Goal: Transaction & Acquisition: Purchase product/service

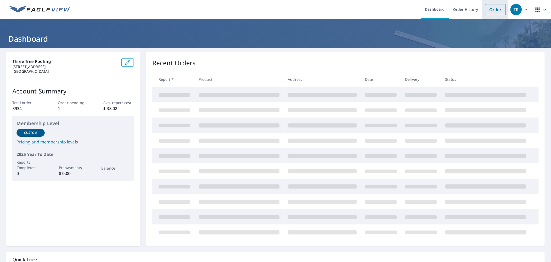
click at [487, 11] on link "Order" at bounding box center [495, 9] width 21 height 11
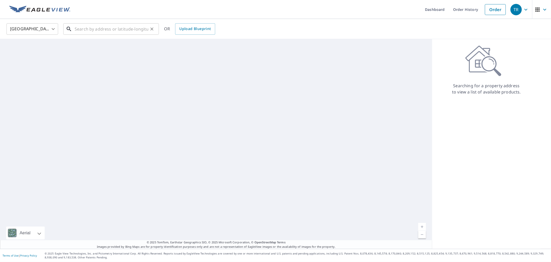
click at [110, 29] on input "text" at bounding box center [112, 29] width 74 height 14
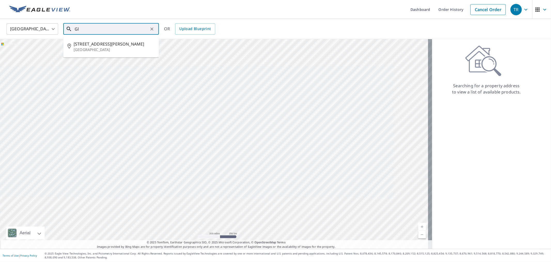
type input "G"
paste input "[STREET_ADDRESS]"
type input "[STREET_ADDRESS]"
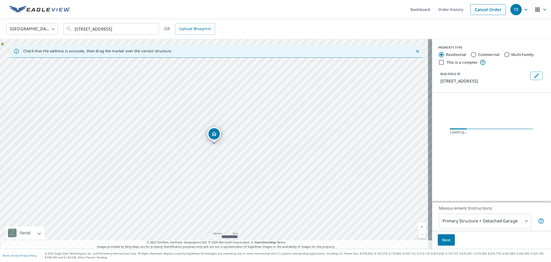
click at [443, 242] on span "Next" at bounding box center [446, 240] width 9 height 6
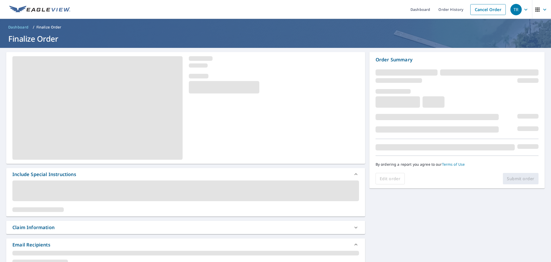
click at [133, 228] on div "Claim Information" at bounding box center [181, 227] width 338 height 7
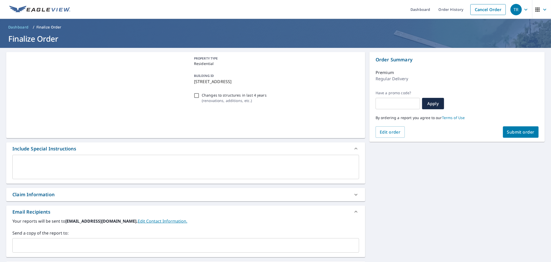
click at [141, 240] on input "text" at bounding box center [182, 245] width 335 height 10
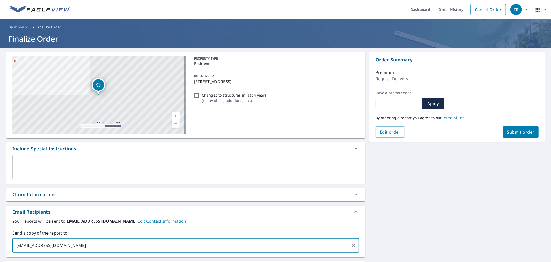
type input "[EMAIL_ADDRESS][DOMAIN_NAME]"
click at [128, 195] on div "Claim Information" at bounding box center [181, 194] width 338 height 7
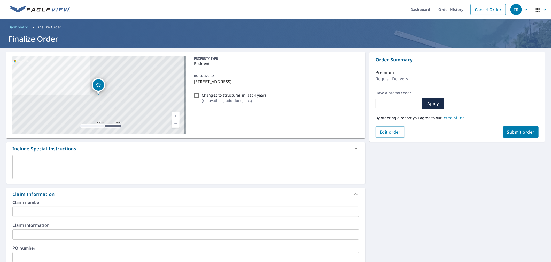
click at [131, 206] on div "Claim number ​" at bounding box center [185, 208] width 347 height 17
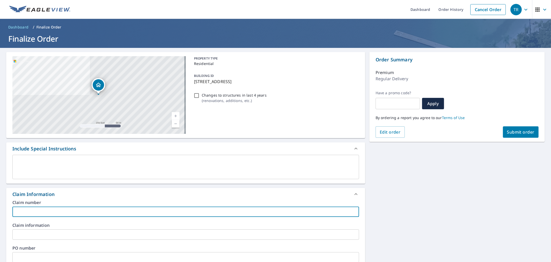
click at [131, 207] on input "text" at bounding box center [185, 211] width 347 height 10
type input "[PERSON_NAME]"
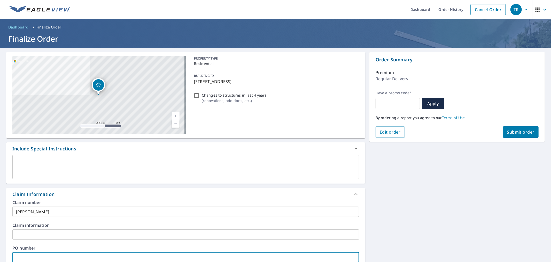
click at [90, 257] on input "text" at bounding box center [185, 257] width 347 height 10
paste input "[PERSON_NAME]"
type input "[PERSON_NAME]"
click at [434, 191] on div "[STREET_ADDRESS] Aerial Road A standard road map Aerial A detailed look from ab…" at bounding box center [275, 237] width 551 height 379
click at [506, 128] on button "Submit order" at bounding box center [521, 131] width 36 height 11
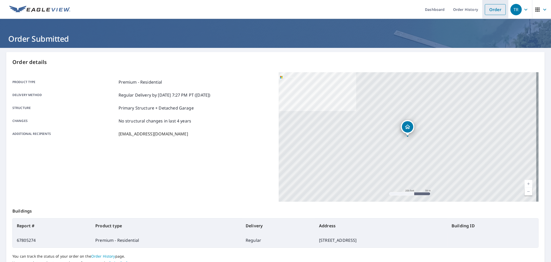
click at [497, 3] on li "Order" at bounding box center [496, 9] width 26 height 19
click at [492, 7] on link "Order" at bounding box center [495, 9] width 21 height 11
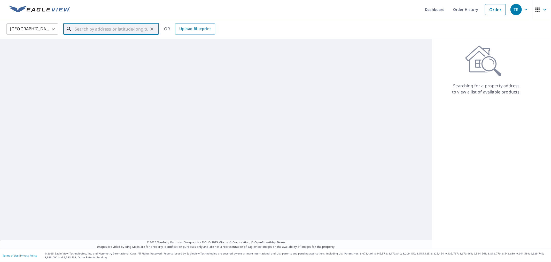
click at [97, 28] on input "text" at bounding box center [112, 29] width 74 height 14
paste input "[STREET_ADDRESS]"
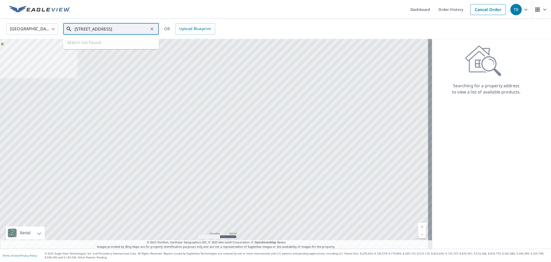
type input "[STREET_ADDRESS]"
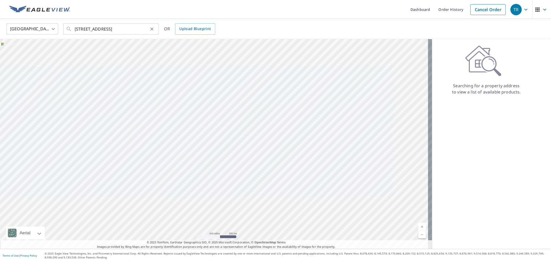
scroll to position [0, 0]
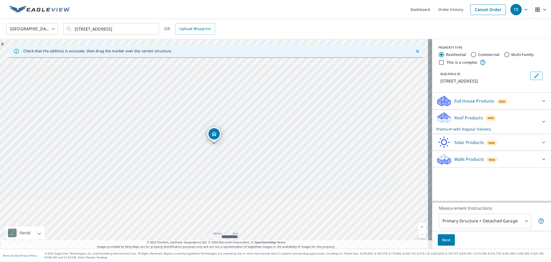
click at [447, 234] on button "Next" at bounding box center [446, 240] width 17 height 12
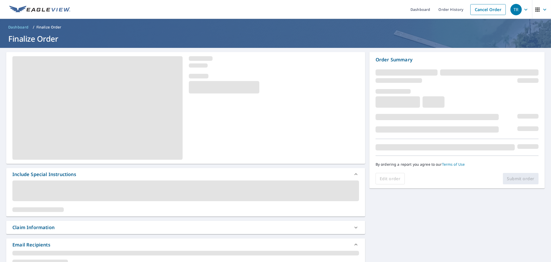
click at [130, 228] on div "Claim Information" at bounding box center [181, 227] width 338 height 7
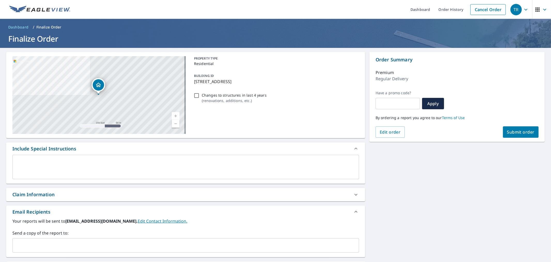
click at [130, 239] on div "​" at bounding box center [185, 245] width 347 height 14
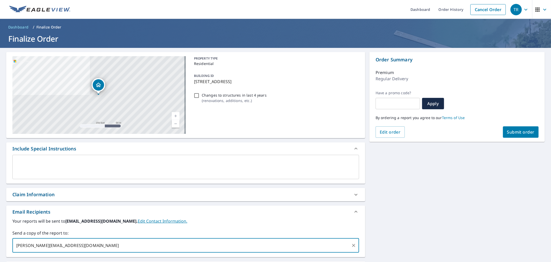
type input "[PERSON_NAME][EMAIL_ADDRESS][DOMAIN_NAME]"
click at [128, 206] on div "Email Recipients" at bounding box center [185, 211] width 359 height 12
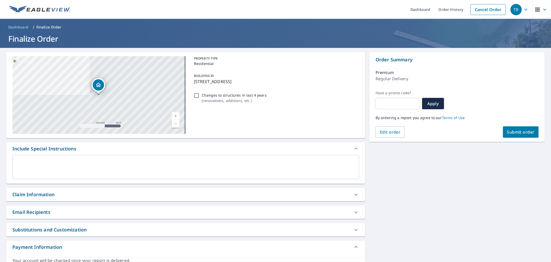
click at [128, 199] on div "Claim Information" at bounding box center [185, 194] width 359 height 13
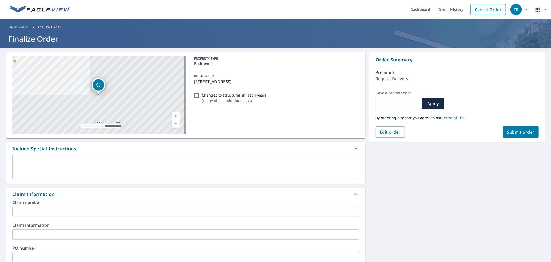
click at [130, 215] on input "text" at bounding box center [185, 211] width 347 height 10
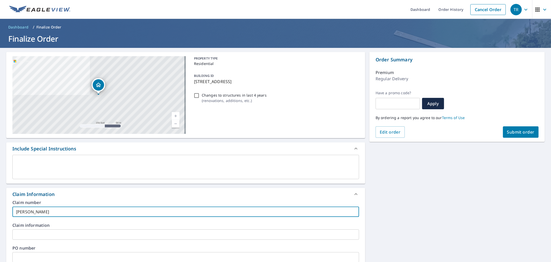
type input "[PERSON_NAME]"
click at [58, 253] on input "text" at bounding box center [185, 257] width 347 height 10
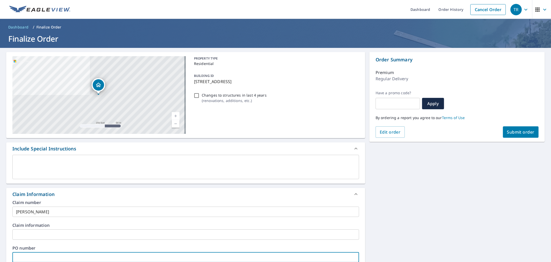
paste input "[PERSON_NAME]"
type input "[PERSON_NAME]"
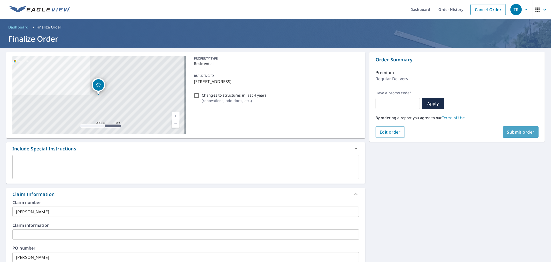
click at [512, 135] on button "Submit order" at bounding box center [521, 131] width 36 height 11
